Goal: Communication & Community: Share content

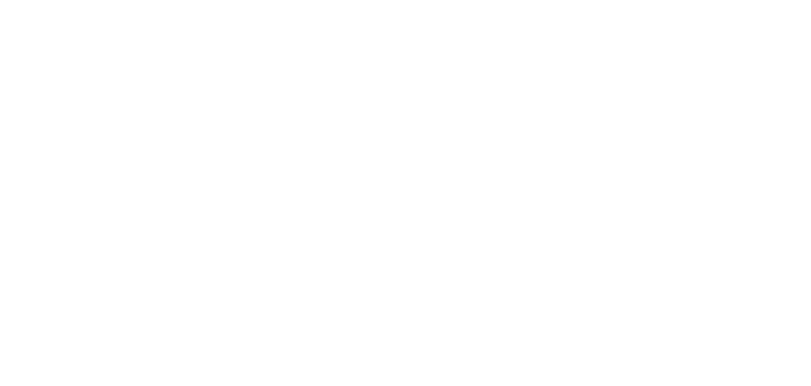
select select "*"
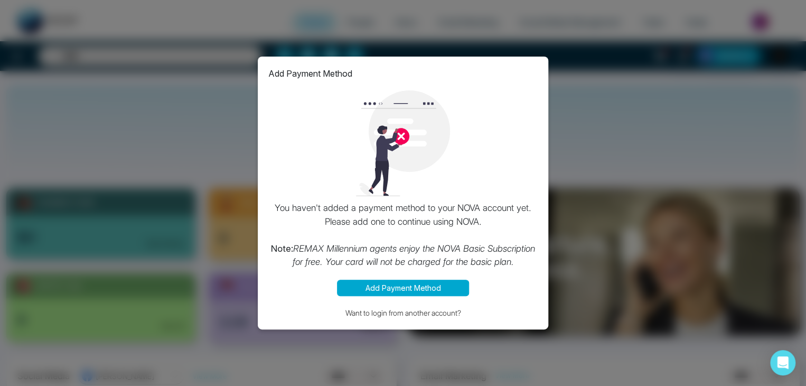
click at [587, 138] on div "Add Payment Method You haven't added a payment method to your NOVA account yet.…" at bounding box center [403, 193] width 806 height 386
click at [596, 90] on div "Add Payment Method You haven't added a payment method to your NOVA account yet.…" at bounding box center [403, 193] width 806 height 386
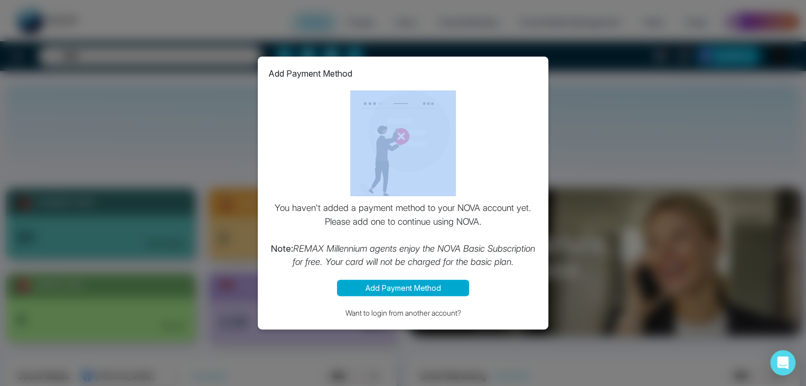
click at [596, 90] on div "Add Payment Method You haven't added a payment method to your NOVA account yet.…" at bounding box center [403, 193] width 806 height 386
click at [378, 314] on button "Want to login from another account?" at bounding box center [402, 312] width 269 height 12
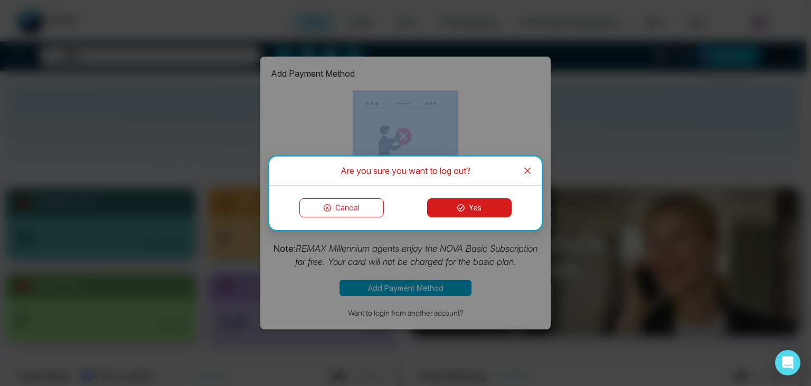
click at [475, 211] on button "Yes" at bounding box center [469, 207] width 85 height 19
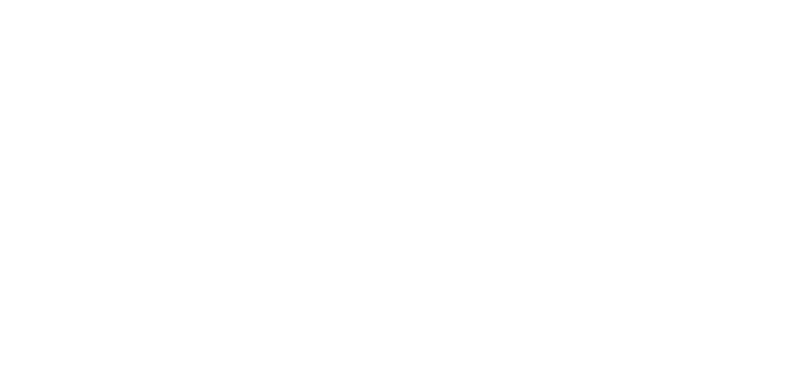
select select "*"
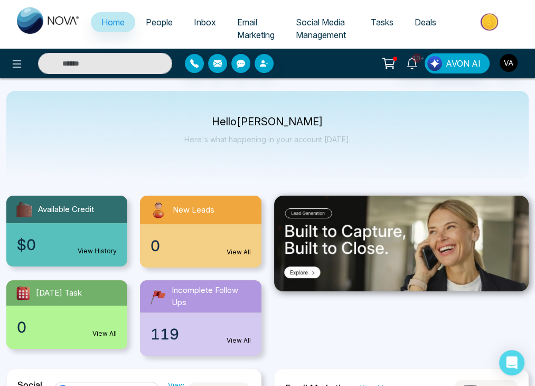
click at [156, 26] on span "People" at bounding box center [159, 22] width 27 height 11
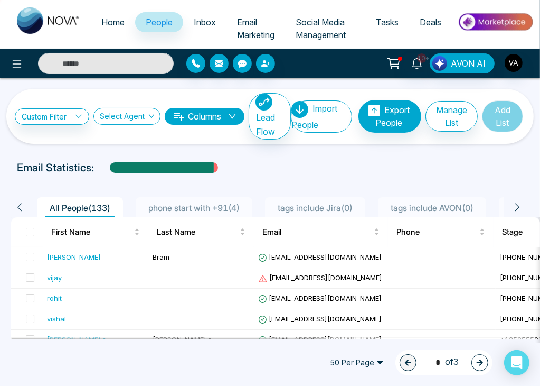
click at [118, 60] on input "text" at bounding box center [106, 63] width 136 height 21
type input "*****"
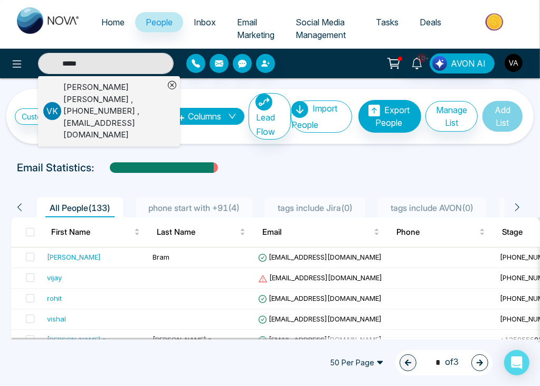
click at [112, 108] on div "Vijay Kumar J , +918975542824 , vijay@mmnovatech.com" at bounding box center [113, 111] width 101 height 60
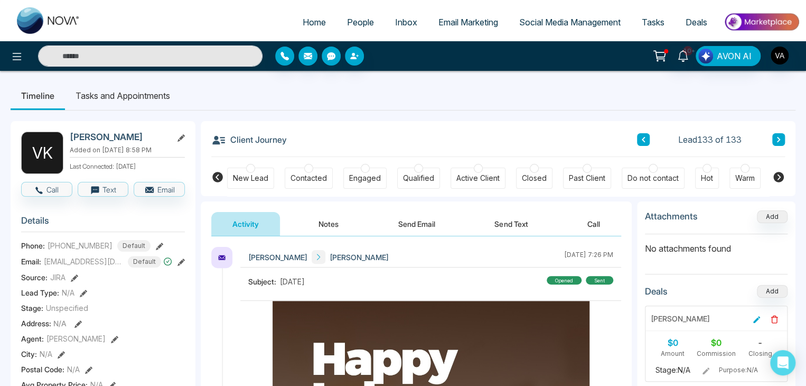
scroll to position [46, 0]
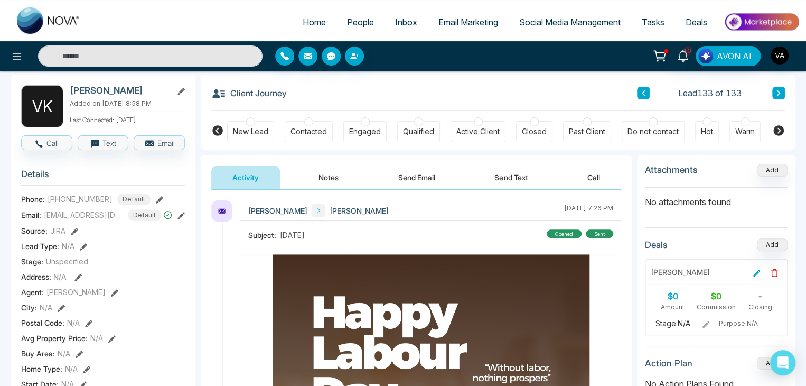
click at [590, 181] on button "Call" at bounding box center [593, 177] width 55 height 24
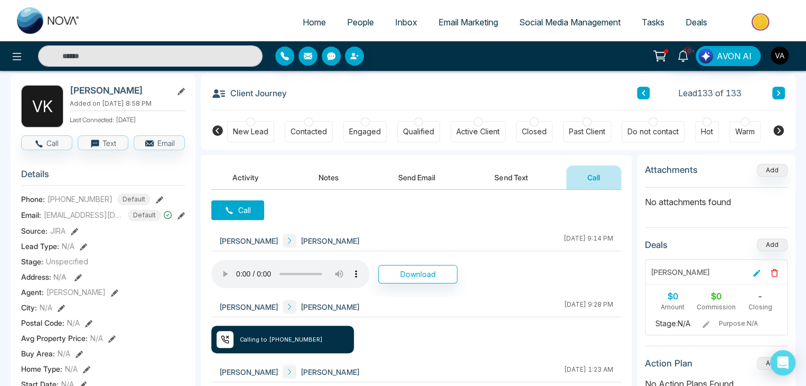
click at [425, 176] on button "Send Email" at bounding box center [416, 177] width 79 height 24
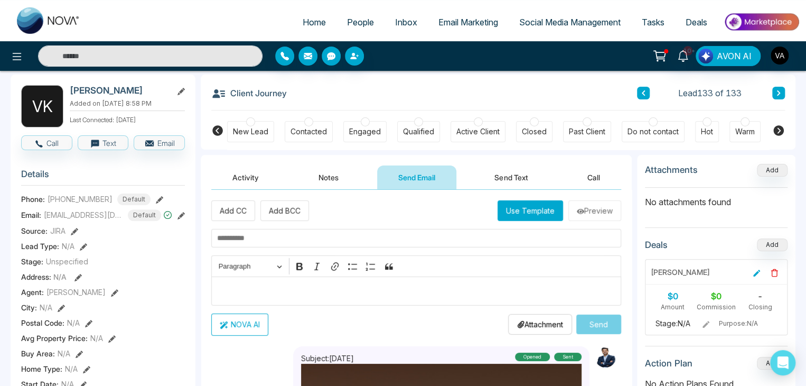
click at [525, 209] on button "Use Template" at bounding box center [530, 210] width 65 height 21
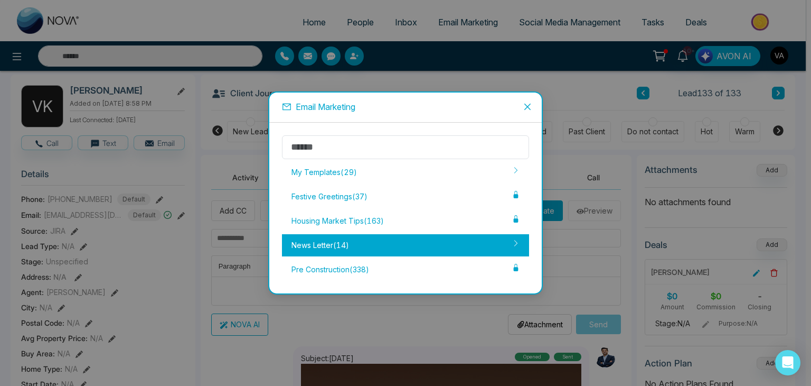
click at [473, 239] on div "News Letter ( 14 )" at bounding box center [405, 245] width 247 height 22
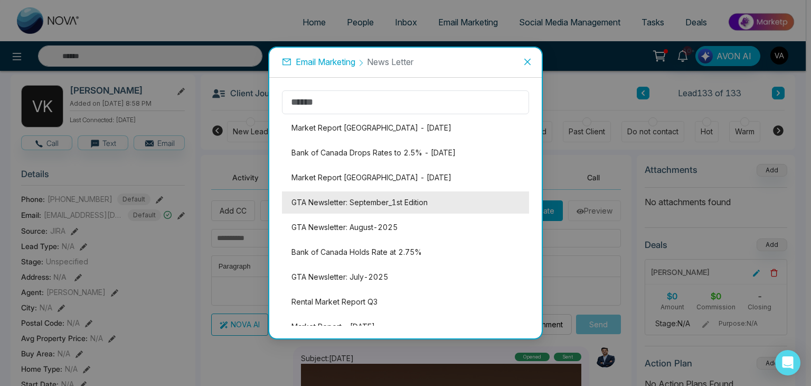
click at [390, 201] on li "GTA Newsletter: September_1st Edition" at bounding box center [405, 202] width 247 height 22
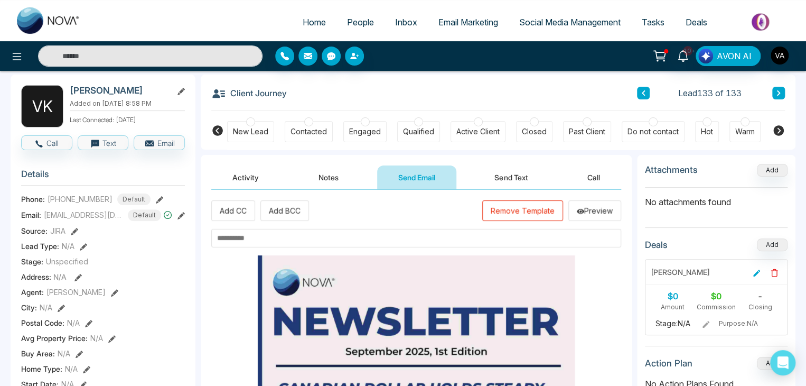
click at [361, 239] on input "text" at bounding box center [416, 238] width 410 height 18
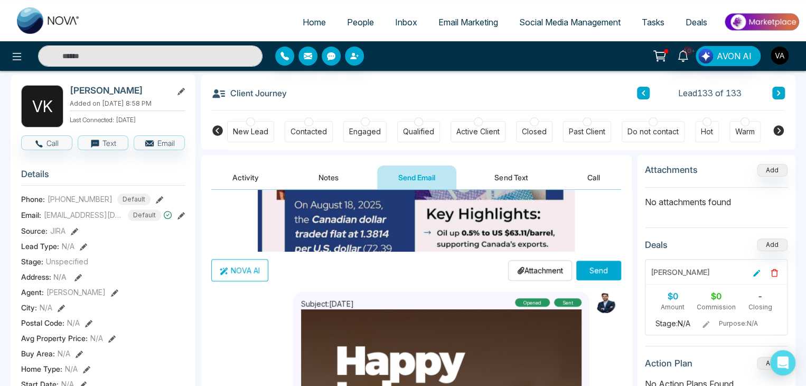
scroll to position [4, 0]
type input "**********"
click at [543, 267] on p "Attachment" at bounding box center [540, 270] width 46 height 11
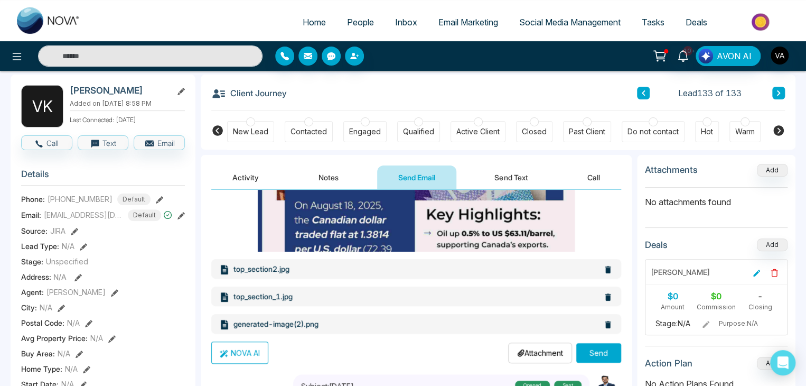
click at [595, 345] on button "Send" at bounding box center [598, 353] width 45 height 20
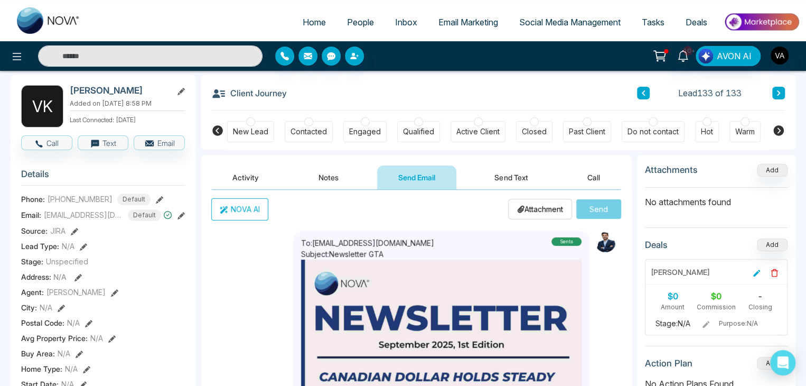
scroll to position [0, 0]
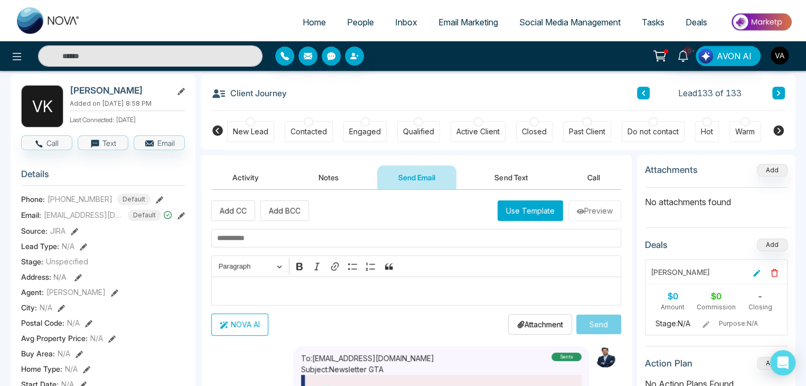
click at [518, 270] on div "Paragraph Bold Italic Link Bulleted List Numbered List Block quote" at bounding box center [416, 266] width 405 height 20
click at [243, 52] on input "text" at bounding box center [150, 55] width 224 height 21
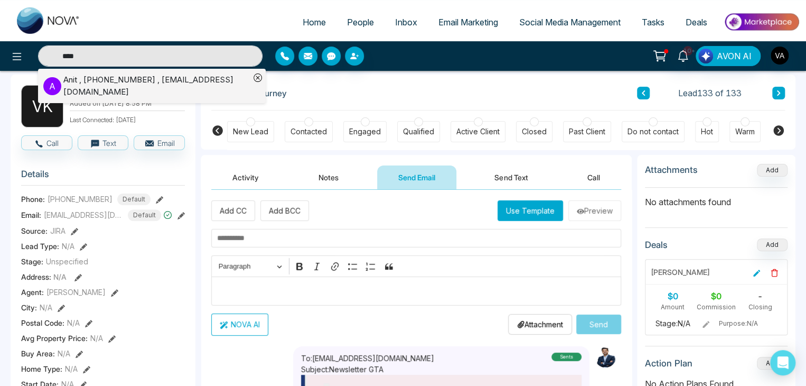
type input "****"
click at [199, 82] on div "Anit , +919930053035 , anit@mmnovatech.com" at bounding box center [156, 86] width 186 height 24
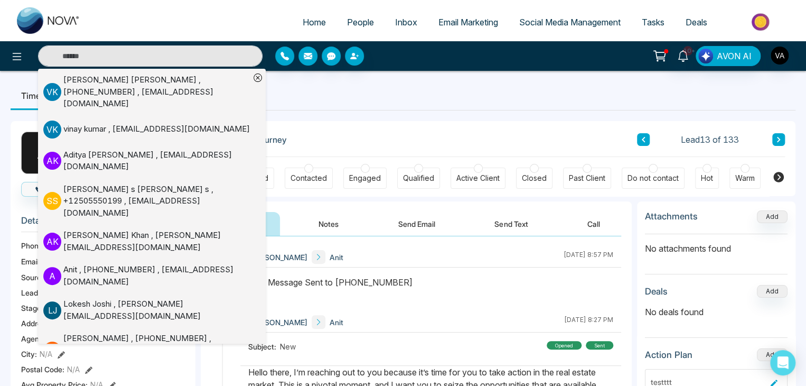
click at [410, 121] on div "Client Journey Lead 13 of 133" at bounding box center [498, 139] width 574 height 36
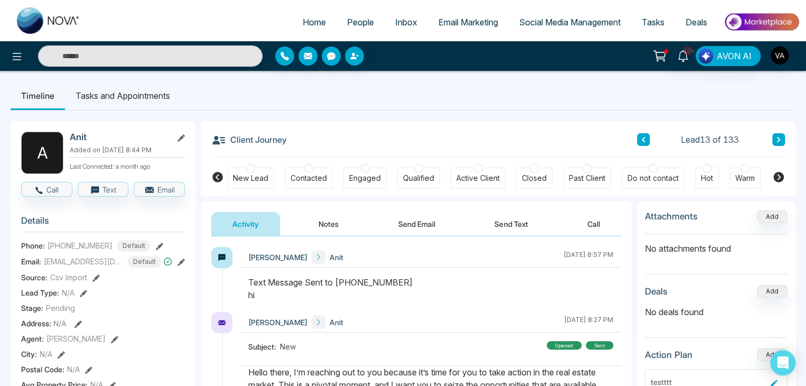
click at [596, 231] on button "Call" at bounding box center [593, 224] width 55 height 24
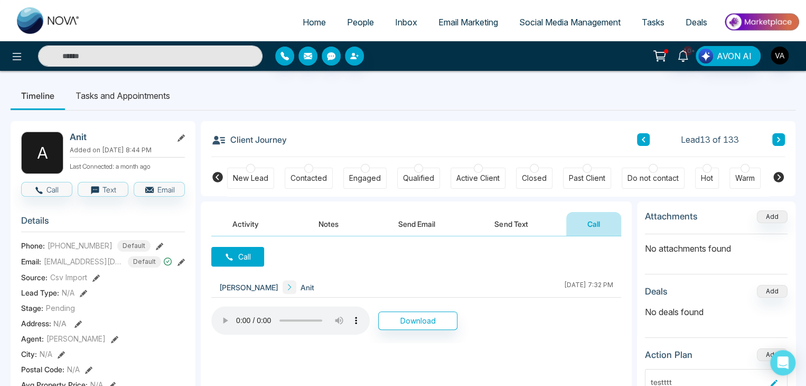
click at [249, 259] on button "Call" at bounding box center [237, 257] width 53 height 20
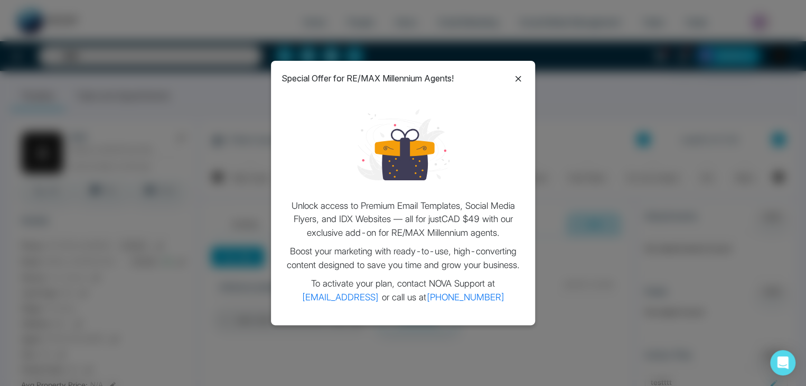
click at [517, 79] on icon at bounding box center [518, 78] width 13 height 13
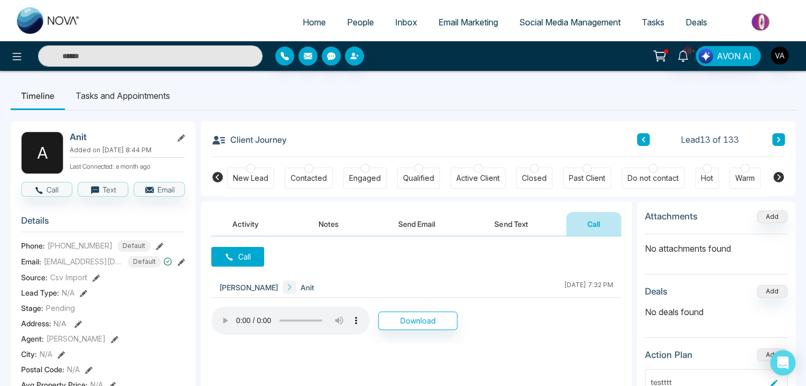
click at [243, 252] on button "Call" at bounding box center [237, 257] width 53 height 20
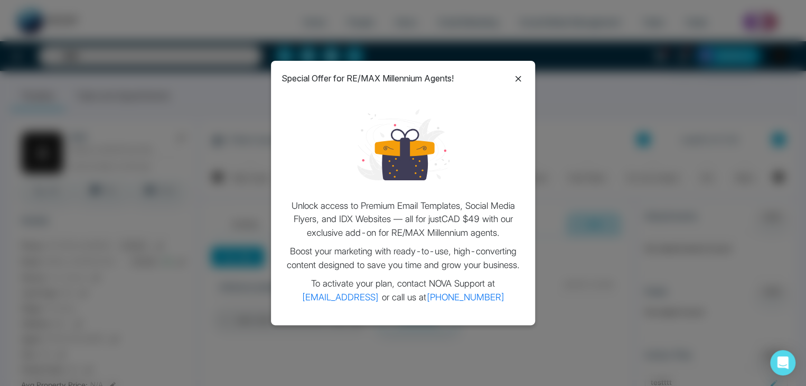
click at [519, 80] on icon at bounding box center [518, 78] width 13 height 13
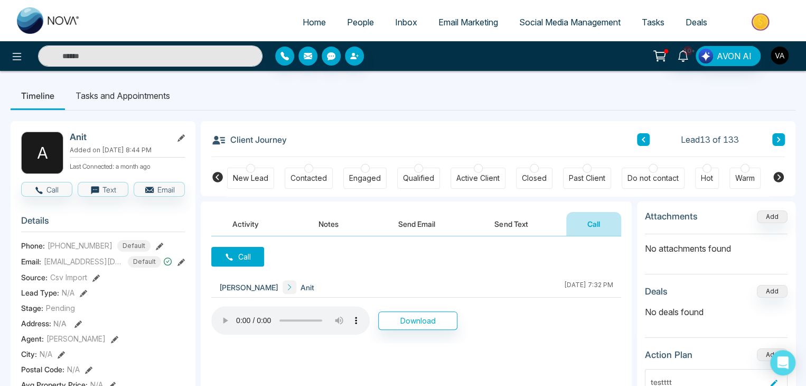
click at [772, 57] on img "button" at bounding box center [780, 55] width 18 height 18
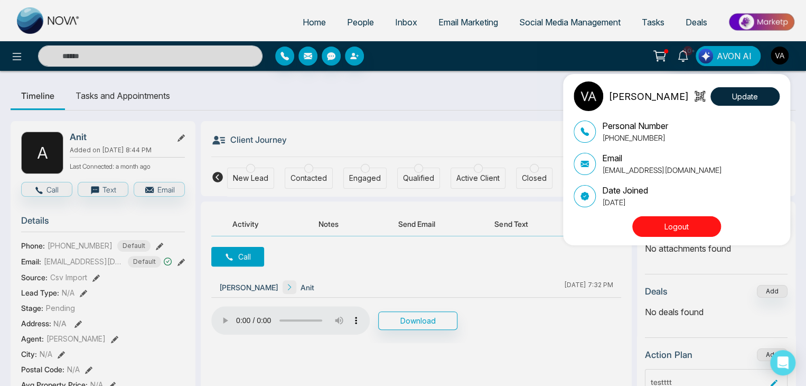
click at [527, 106] on div "Vijay Admin Update Personal Number +918975542824 Email vijay@mmnovatech.com Dat…" at bounding box center [403, 193] width 806 height 386
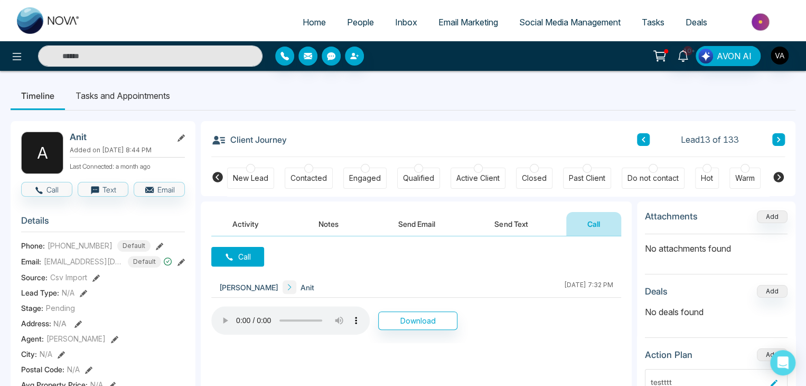
click at [251, 260] on button "Call" at bounding box center [237, 257] width 53 height 20
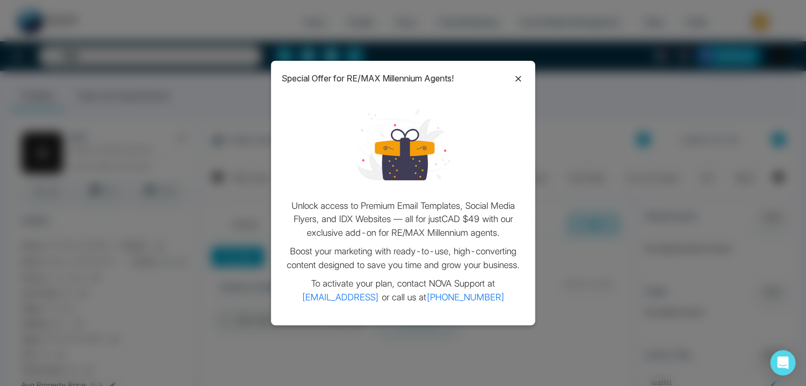
click at [521, 76] on icon at bounding box center [518, 78] width 13 height 13
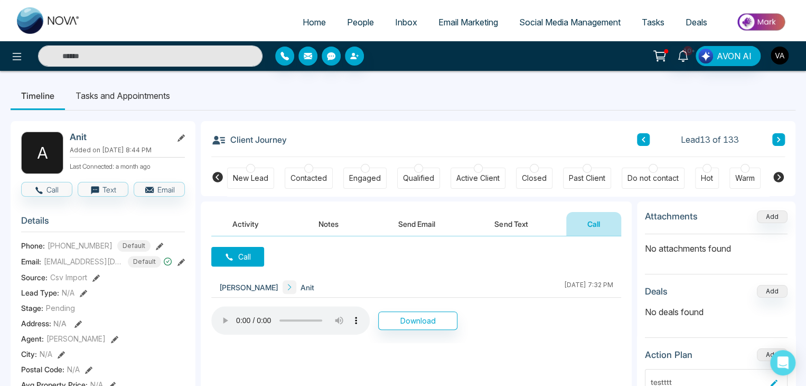
click at [787, 61] on button "button" at bounding box center [779, 55] width 19 height 19
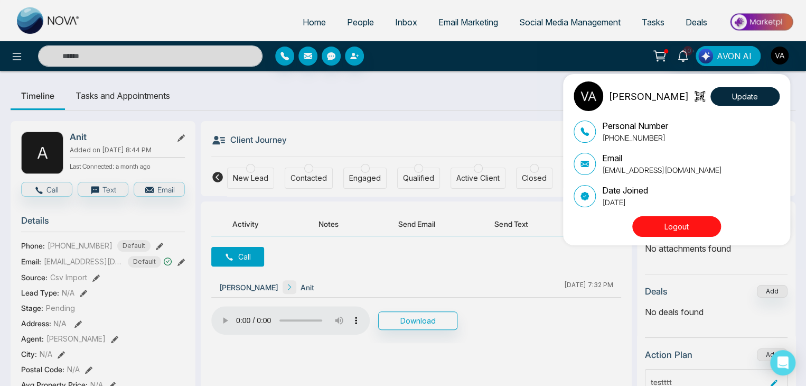
click at [661, 172] on p "vijay@mmnovatech.com" at bounding box center [662, 169] width 120 height 11
click at [652, 170] on p "vijay@mmnovatech.com" at bounding box center [662, 169] width 120 height 11
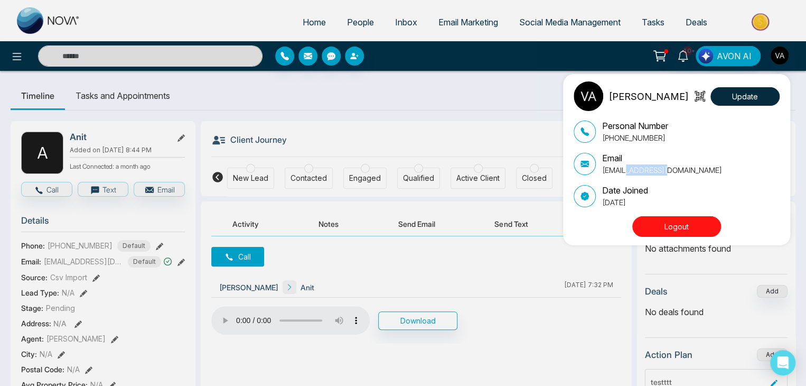
click at [652, 170] on p "vijay@mmnovatech.com" at bounding box center [662, 169] width 120 height 11
copy div "vijay@mmnovatech.com"
click at [676, 217] on button "Logout" at bounding box center [676, 226] width 89 height 21
